Goal: Download file/media

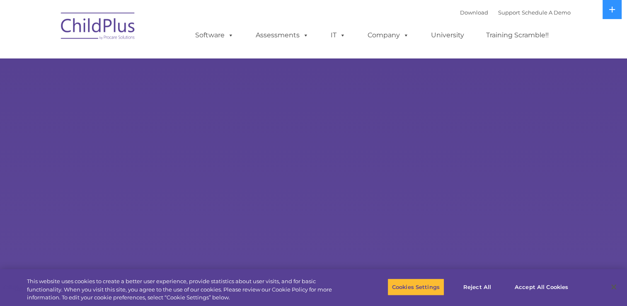
select select "MEDIUM"
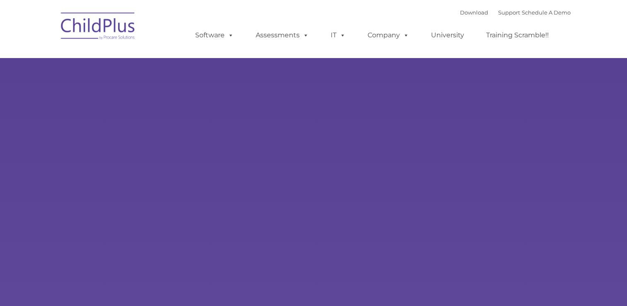
type input ""
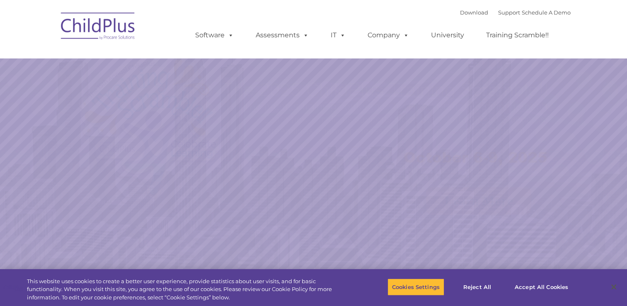
select select "MEDIUM"
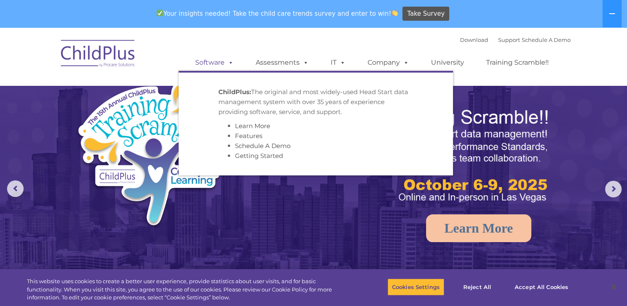
click at [226, 66] on span at bounding box center [228, 62] width 9 height 8
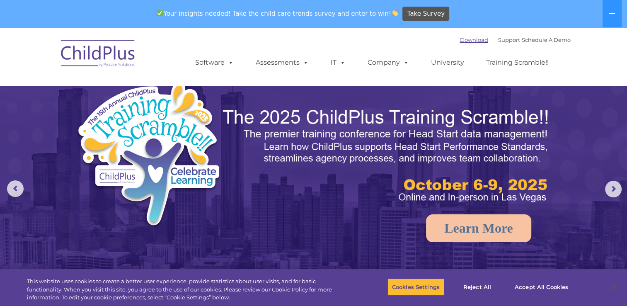
click at [460, 41] on link "Download" at bounding box center [474, 39] width 28 height 7
